Goal: Check status

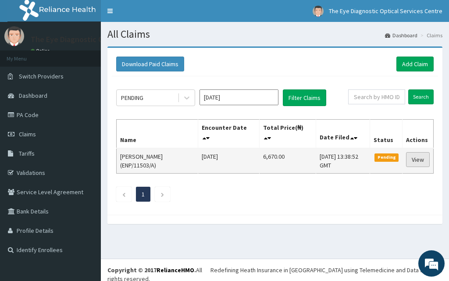
click at [414, 158] on link "View" at bounding box center [418, 159] width 24 height 15
